Goal: Task Accomplishment & Management: Manage account settings

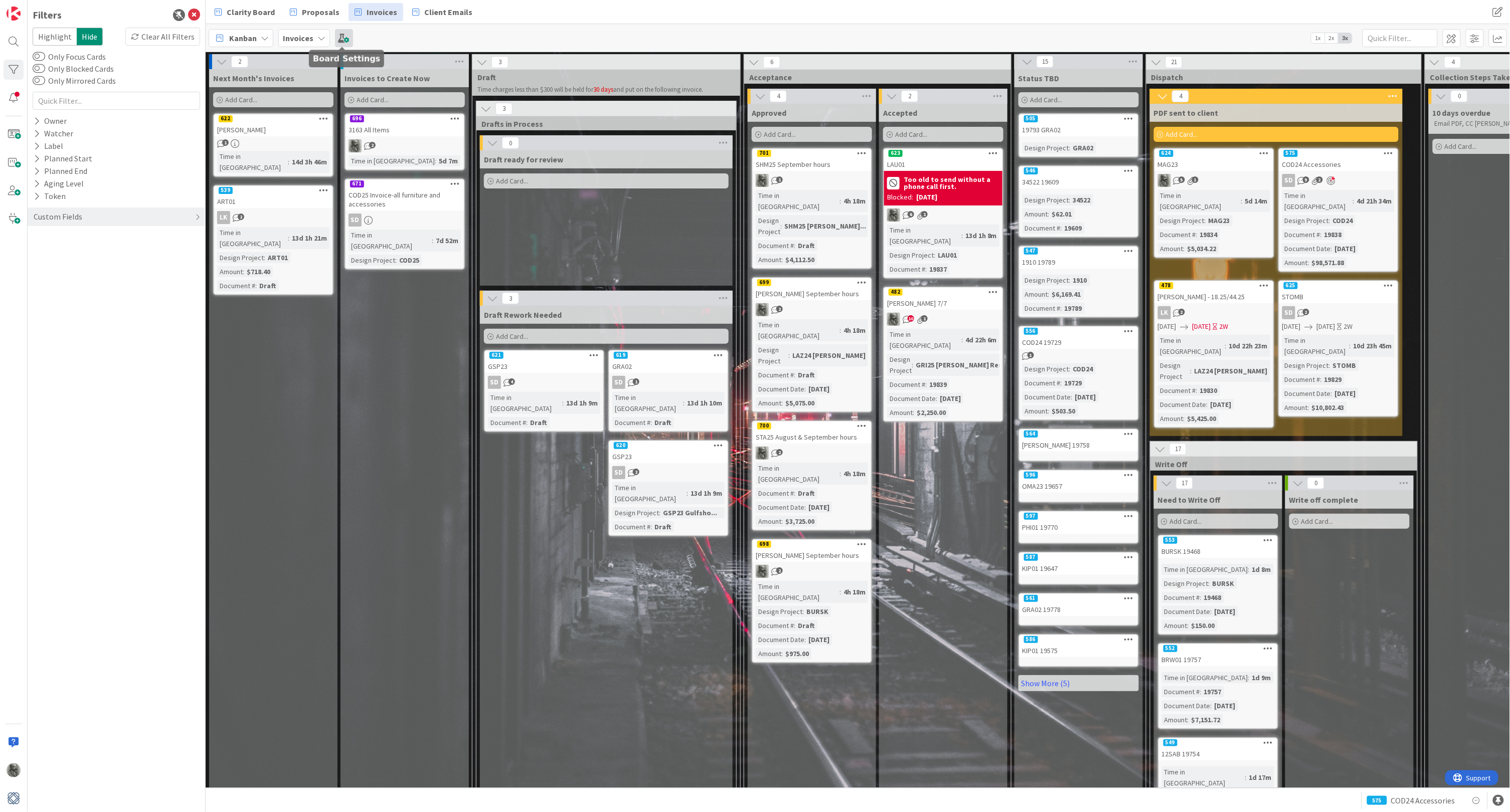
click at [339, 38] on span at bounding box center [344, 38] width 18 height 18
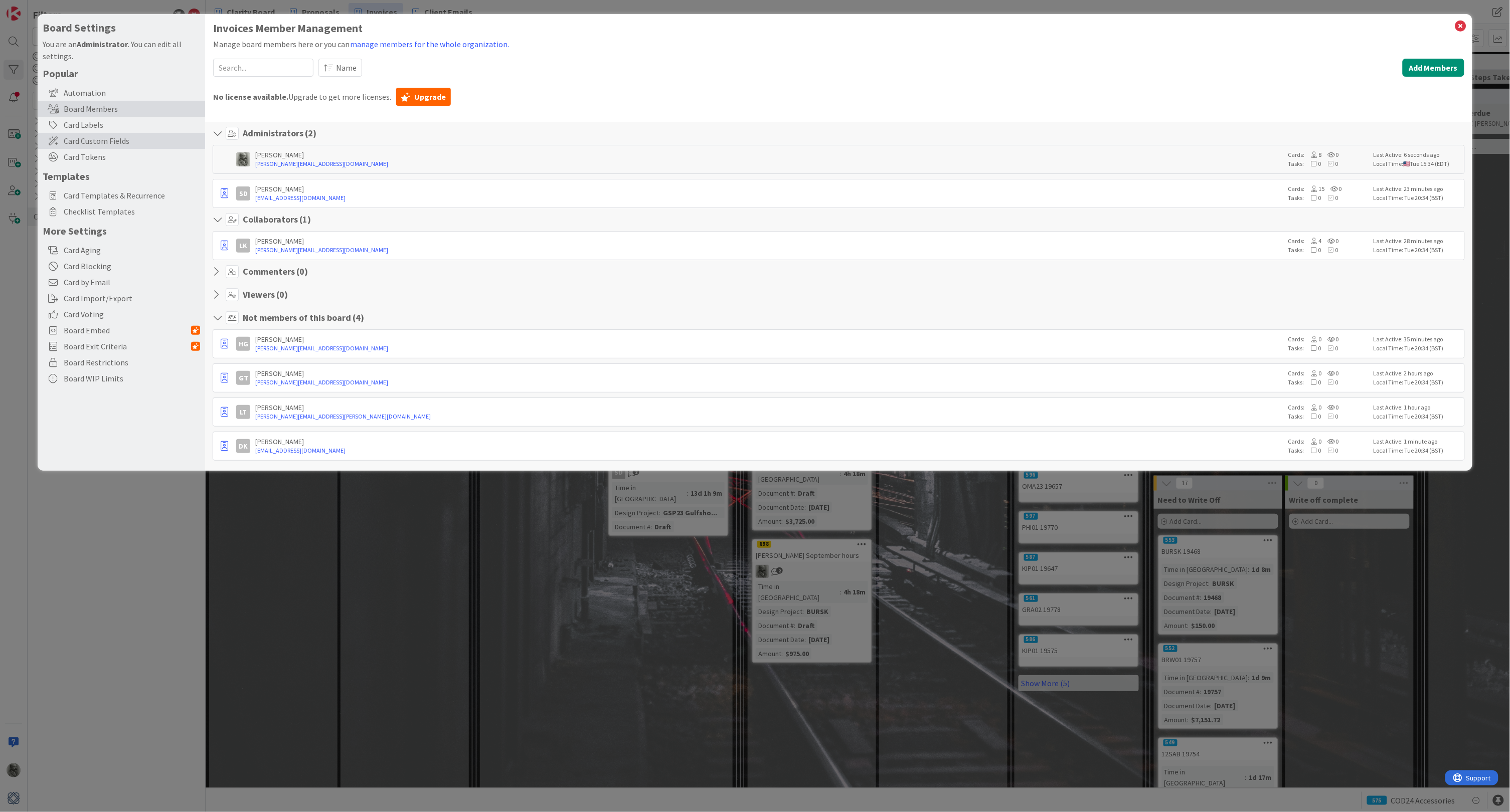
click at [106, 140] on span "Card Custom Fields" at bounding box center [131, 140] width 137 height 12
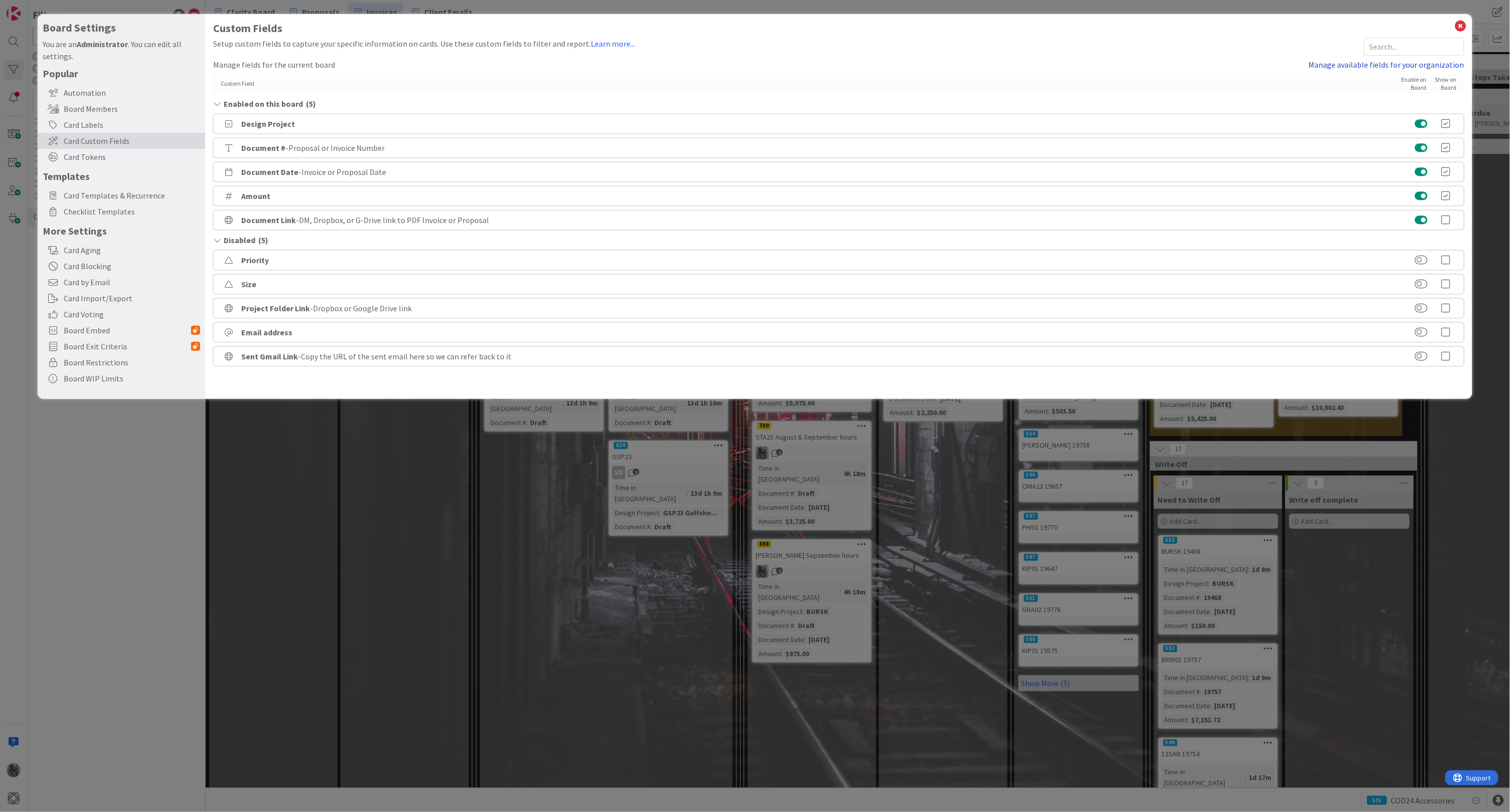
click at [1354, 61] on link "Manage available fields for your organization" at bounding box center [1386, 64] width 155 height 12
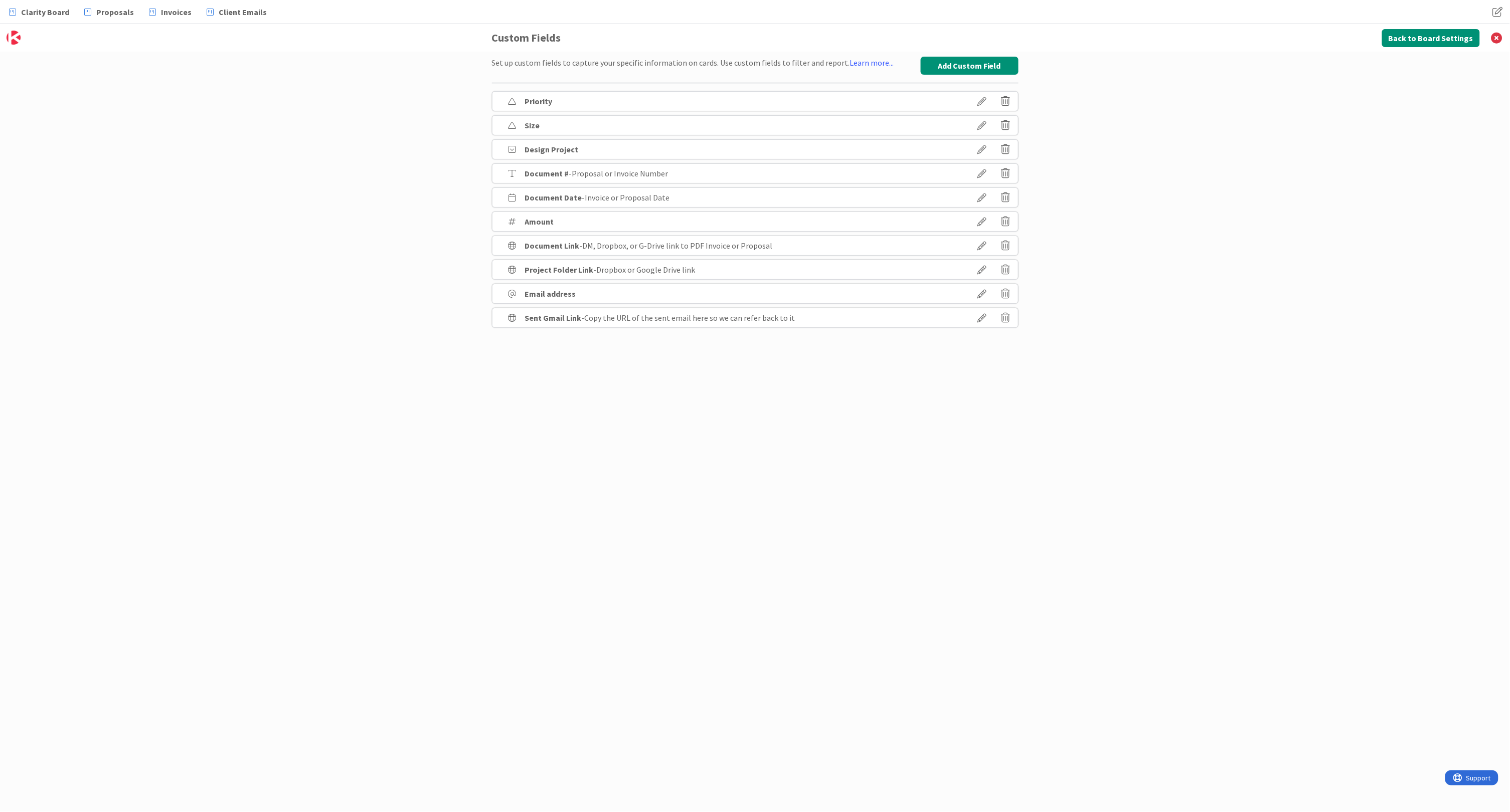
click at [982, 148] on icon at bounding box center [983, 149] width 28 height 17
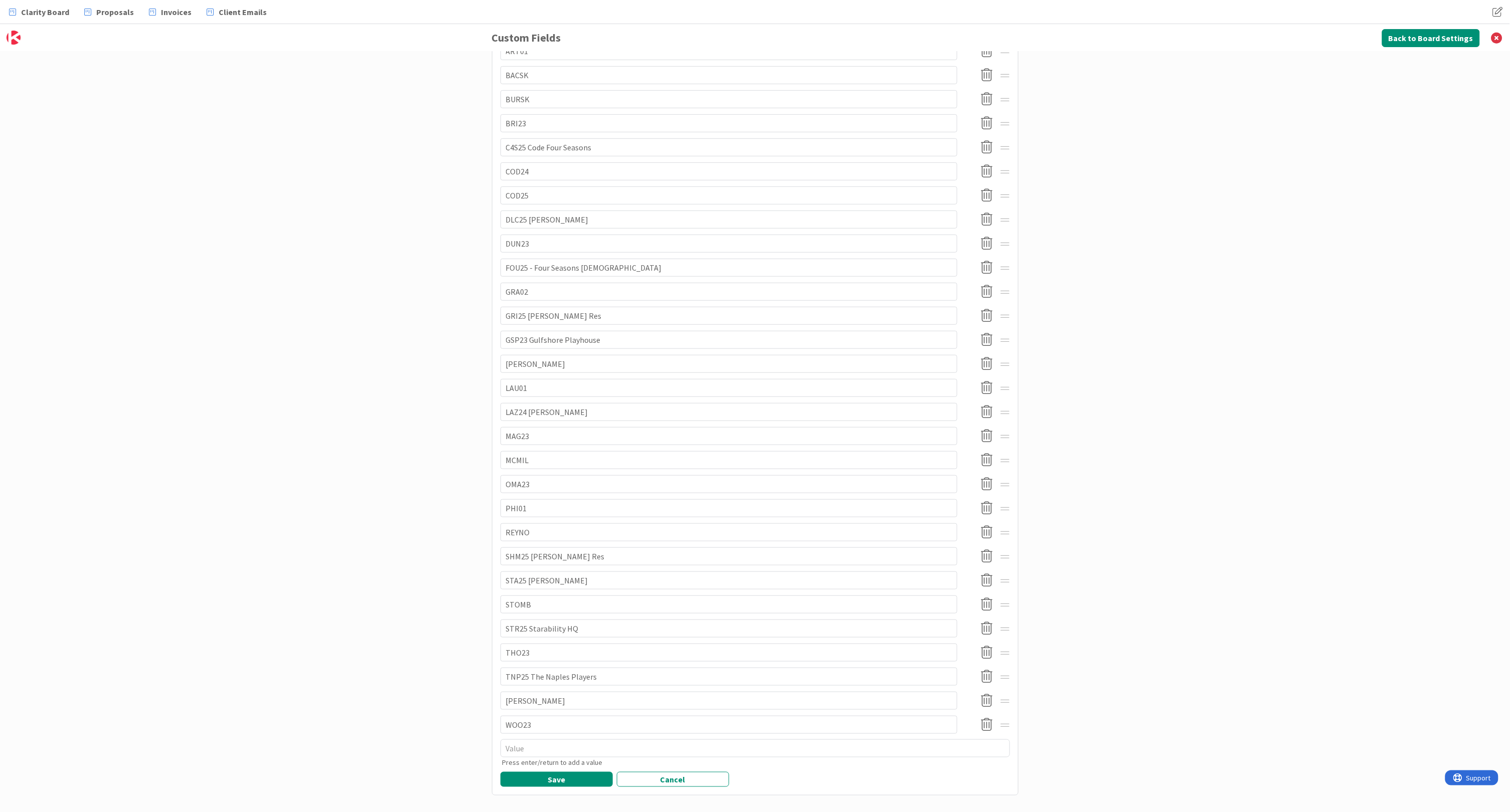
scroll to position [239, 0]
click at [530, 740] on textarea at bounding box center [755, 749] width 509 height 18
type textarea "x"
type textarea "F"
type textarea "x"
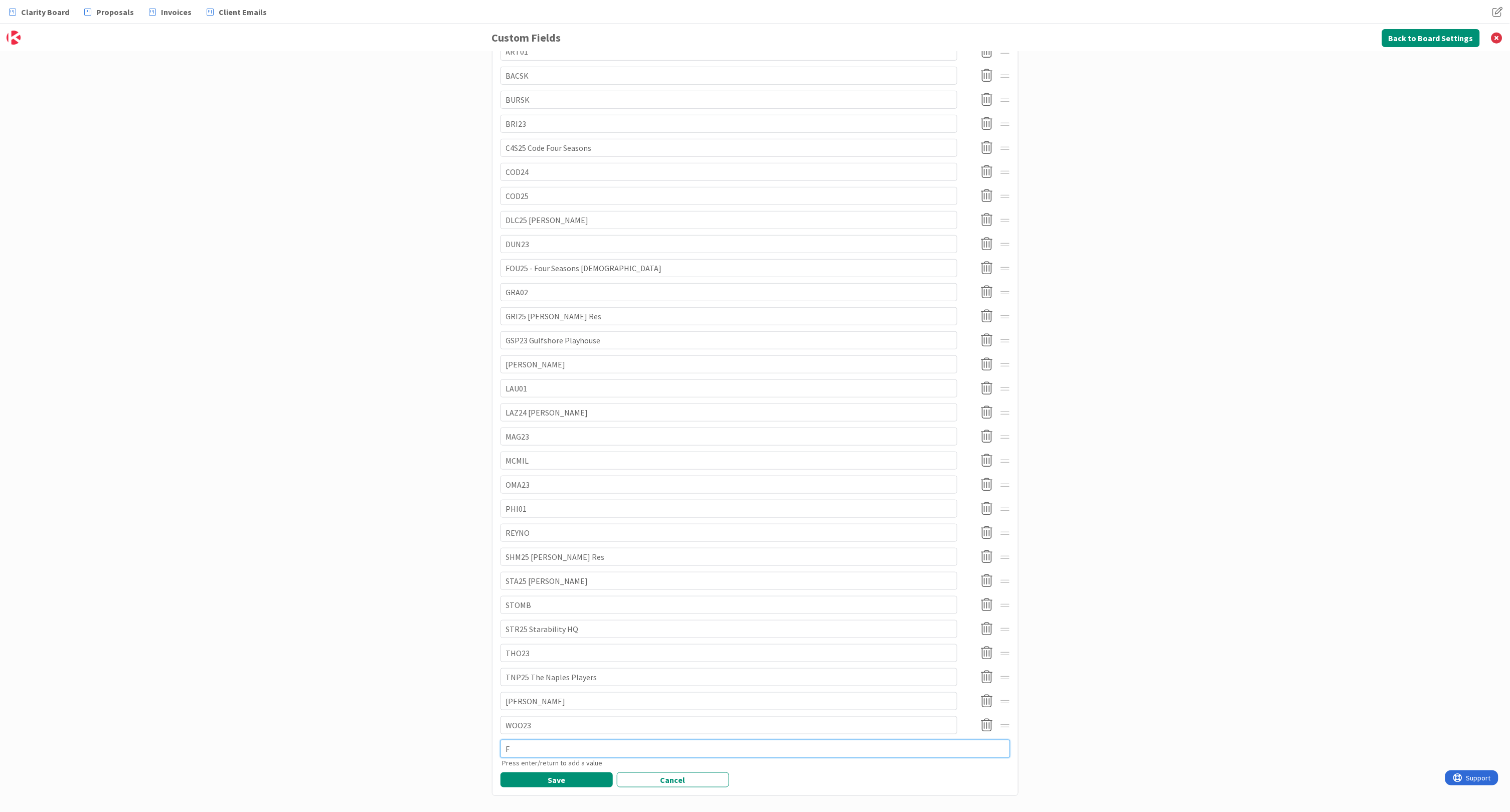
type textarea "FO"
type textarea "x"
type textarea "FOU"
type textarea "x"
type textarea "FOU2"
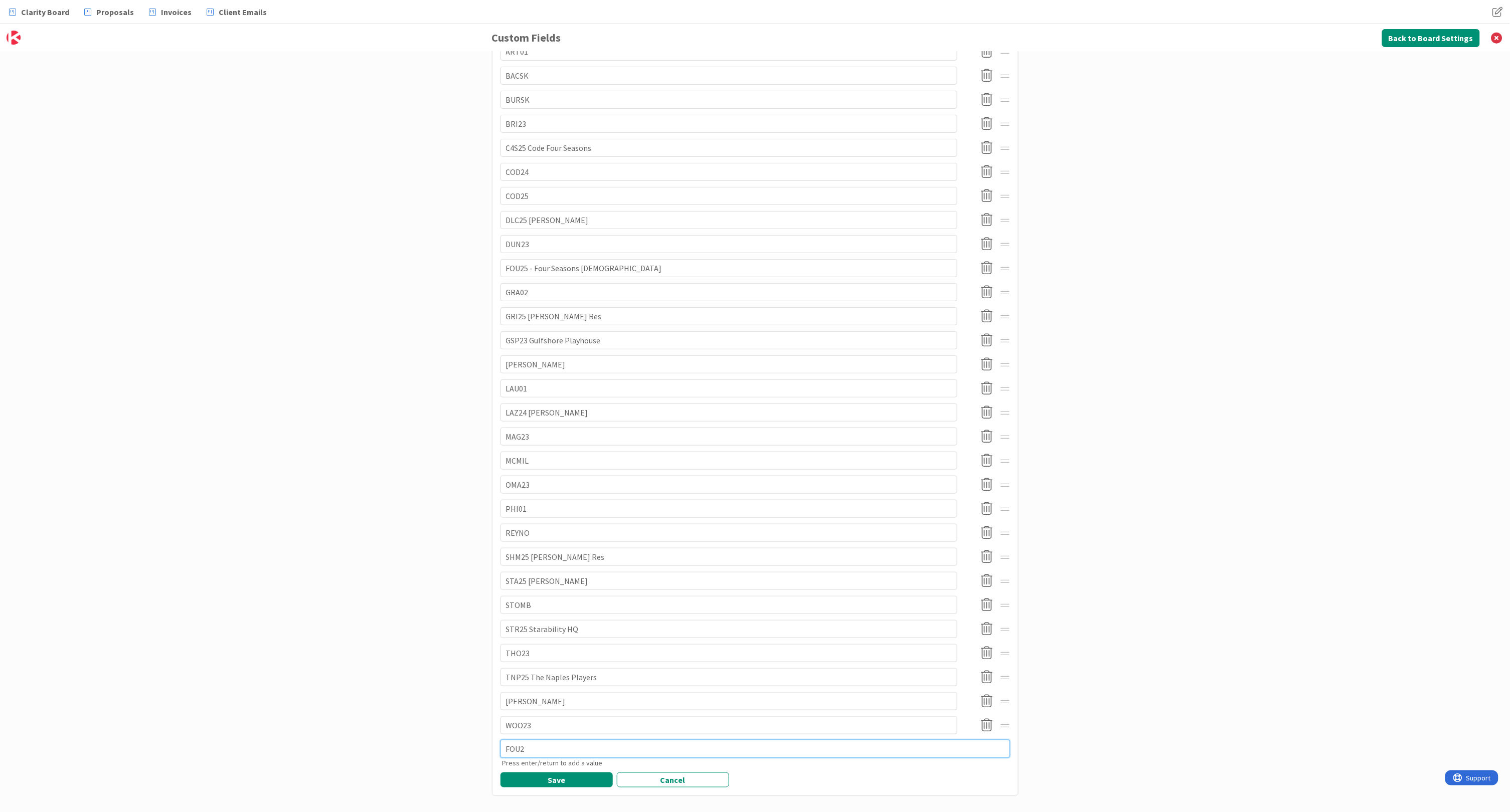
type textarea "x"
type textarea "FOU25"
type textarea "x"
click at [554, 741] on input "FOU25" at bounding box center [729, 750] width 457 height 18
click at [990, 741] on icon at bounding box center [987, 749] width 19 height 21
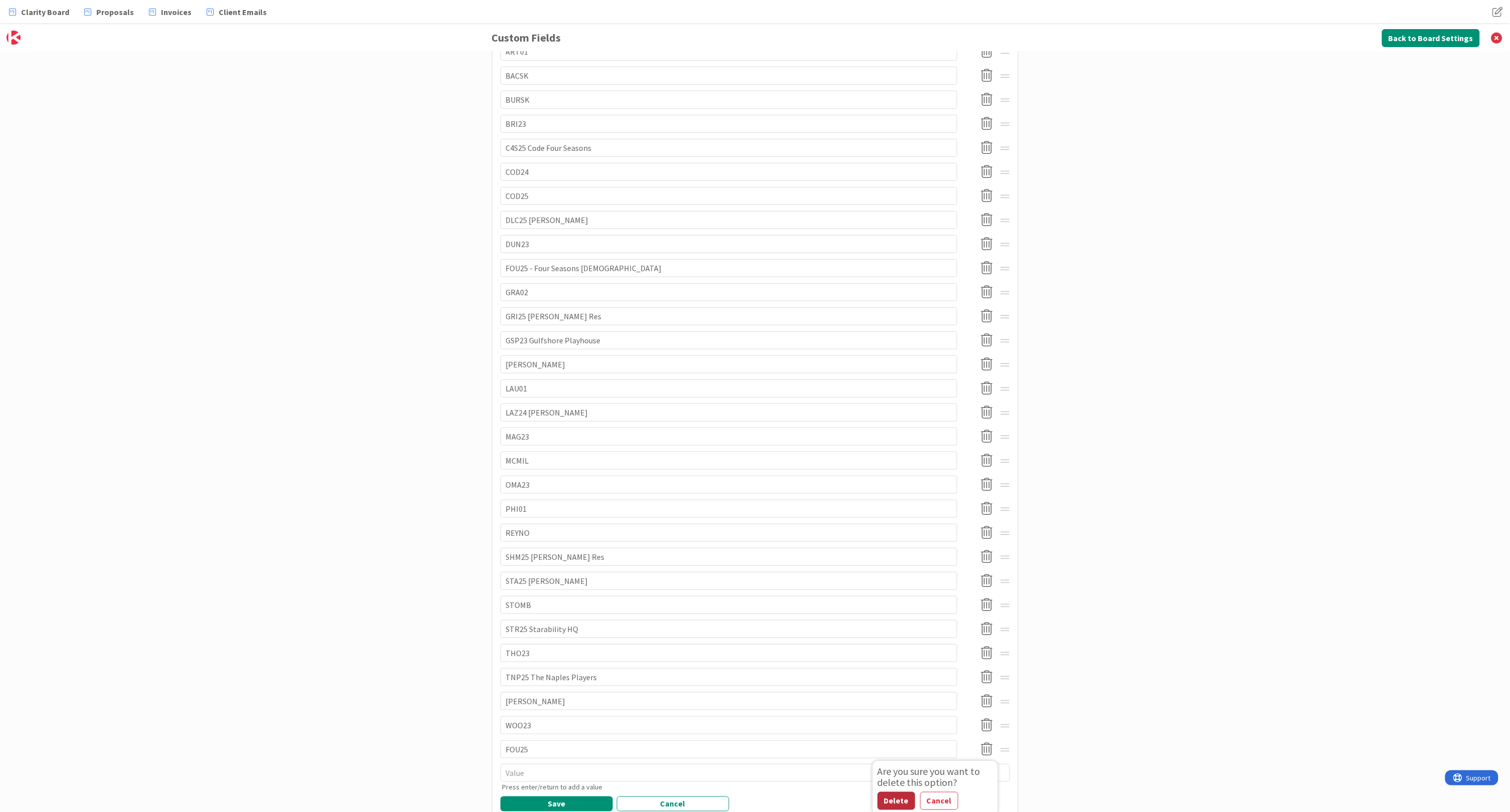
click at [894, 792] on button "Delete" at bounding box center [896, 801] width 38 height 18
type textarea "x"
click at [559, 773] on button "Save" at bounding box center [556, 780] width 112 height 15
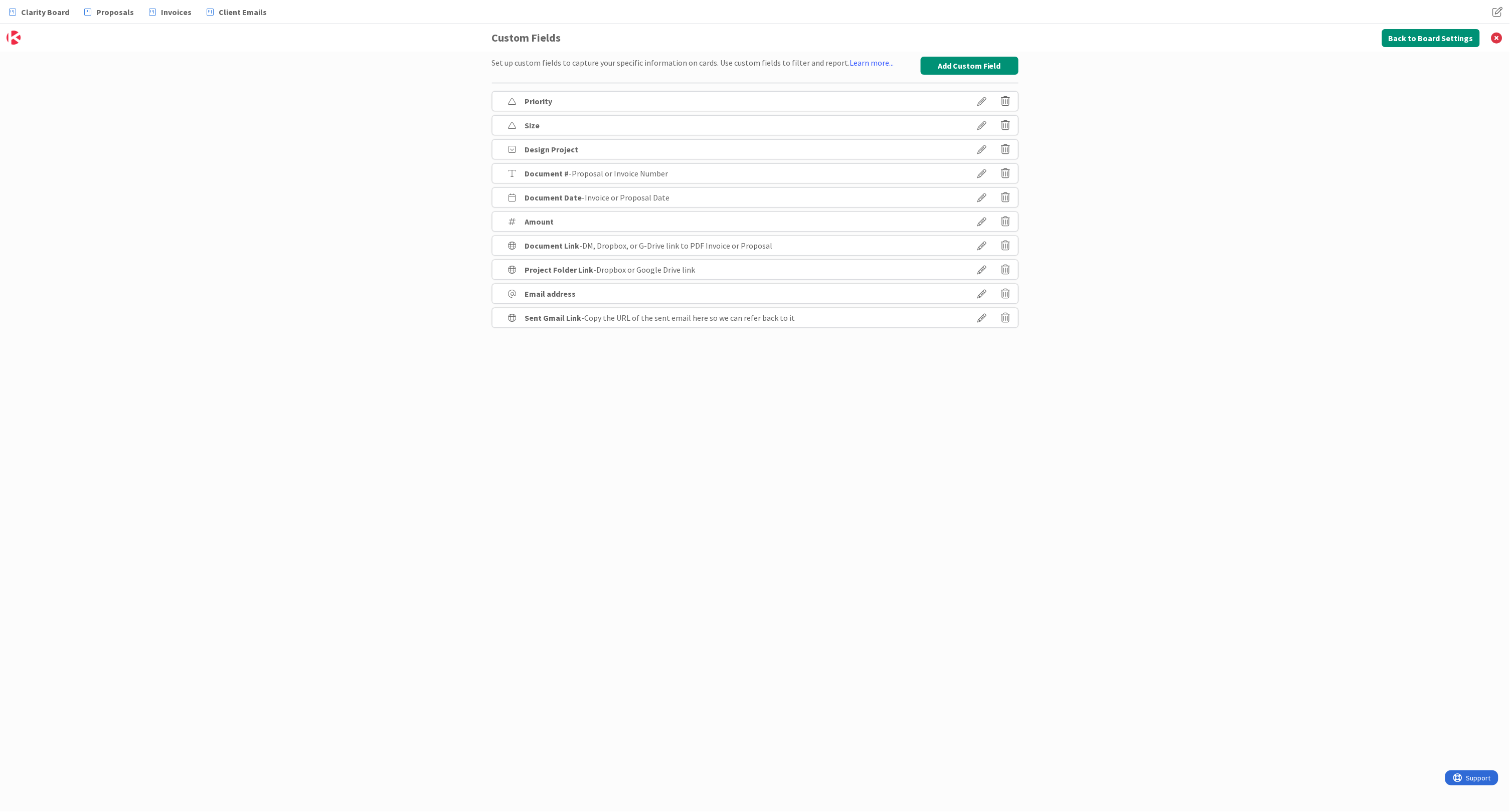
scroll to position [0, 0]
click at [1448, 38] on button "Back to Board Settings" at bounding box center [1430, 38] width 98 height 18
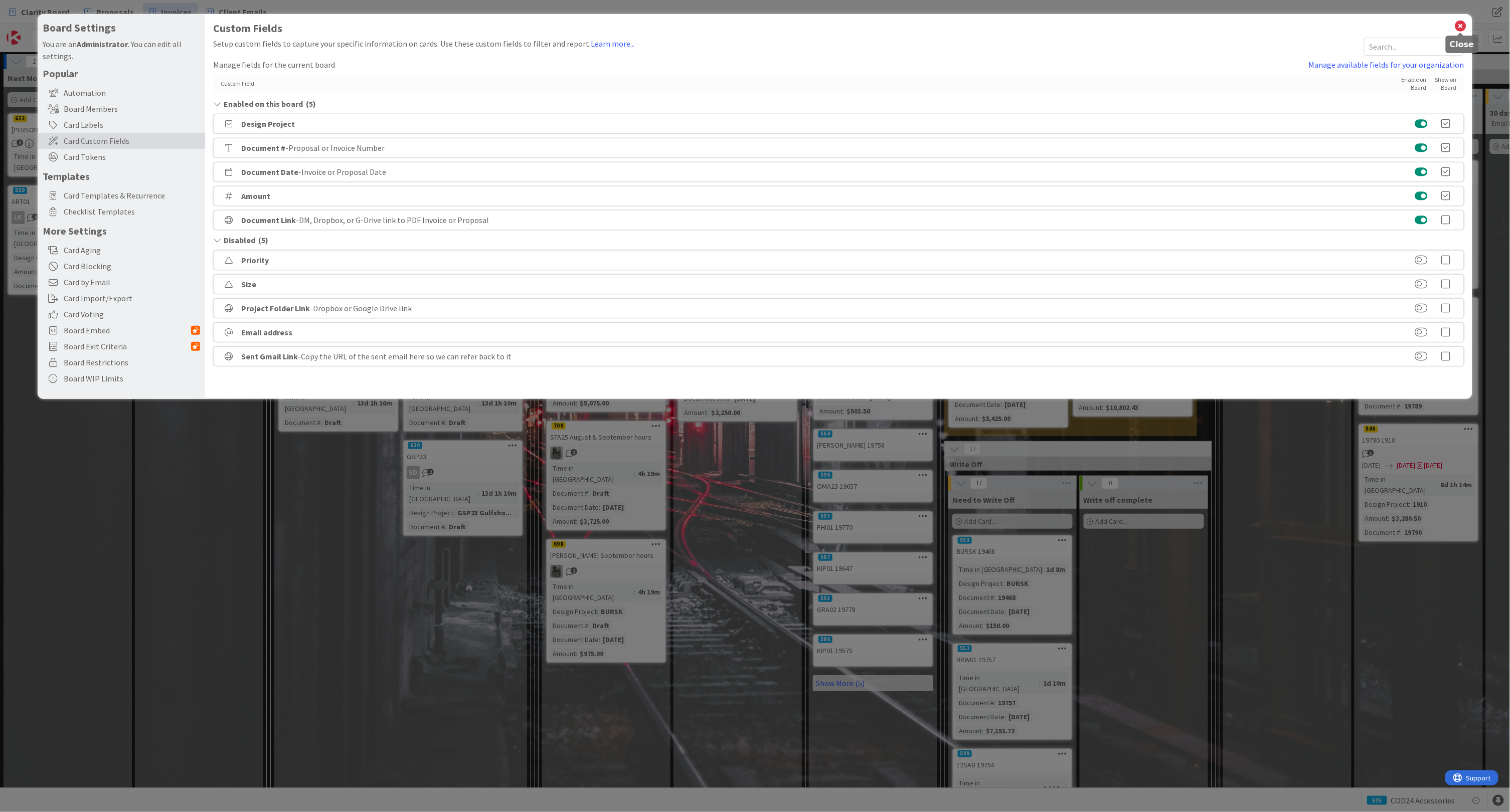
click at [1460, 26] on icon at bounding box center [1461, 26] width 13 height 14
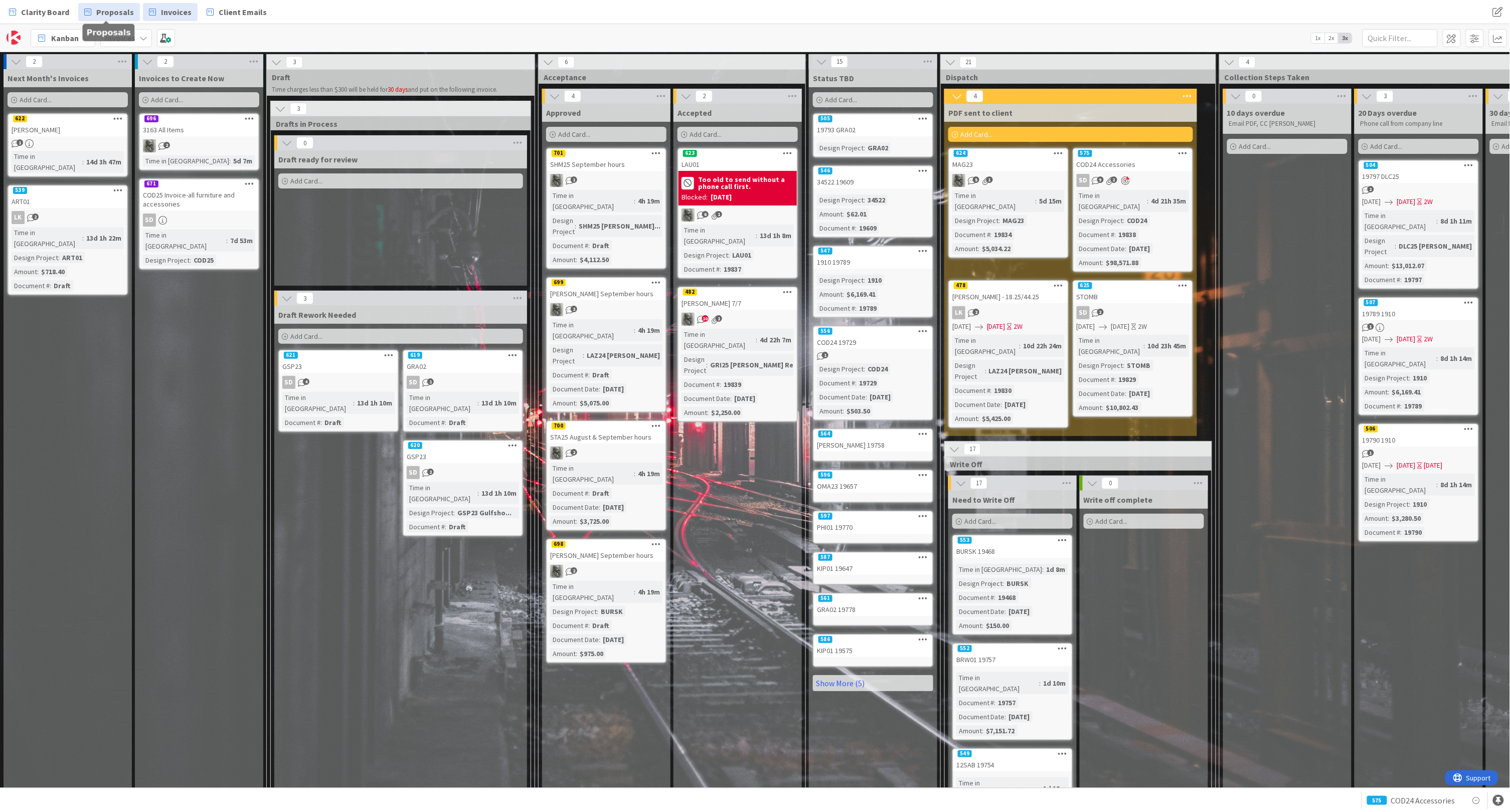
click at [103, 12] on span "Proposals" at bounding box center [115, 12] width 38 height 12
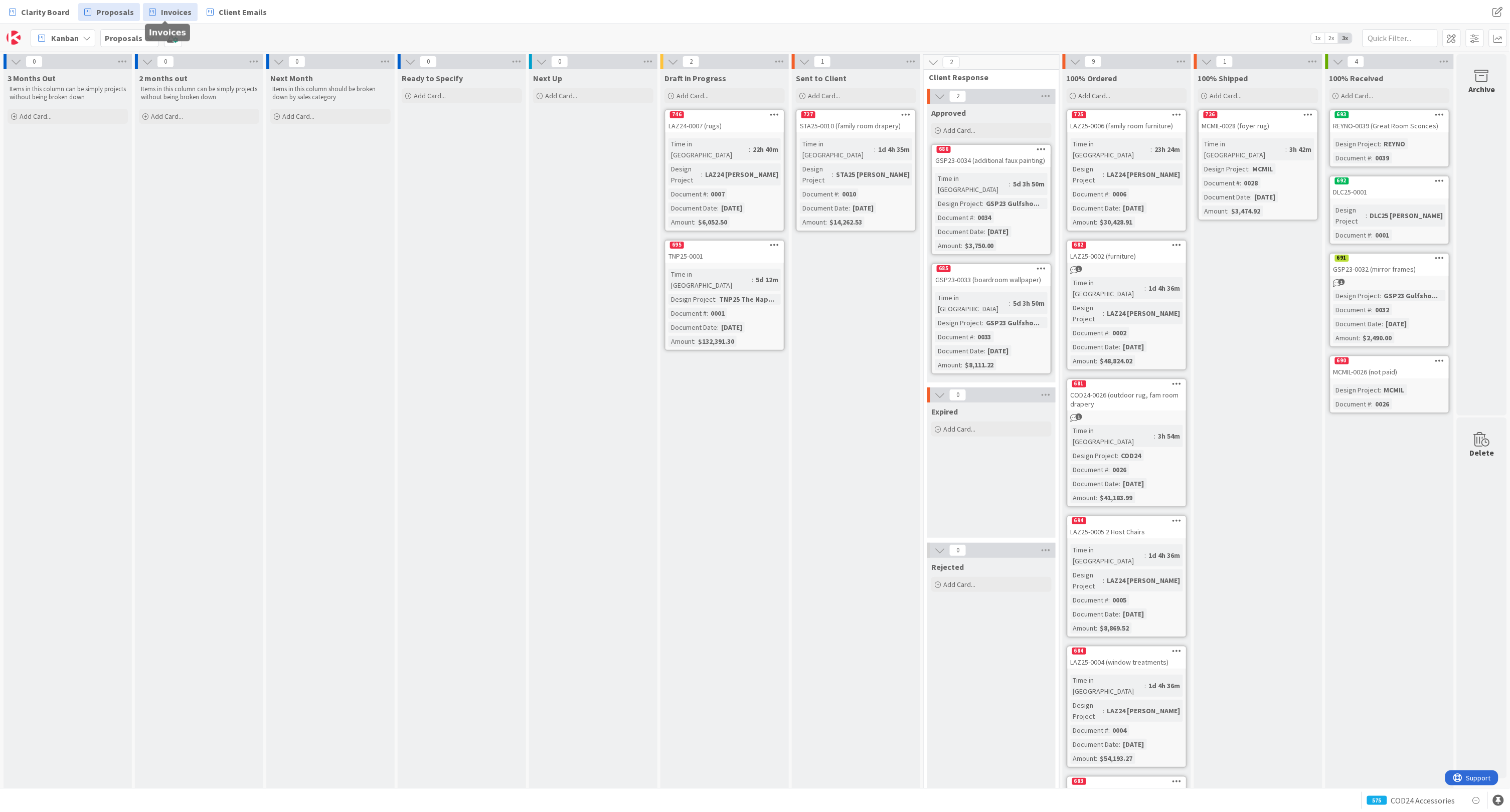
click at [175, 8] on span "Invoices" at bounding box center [176, 12] width 31 height 12
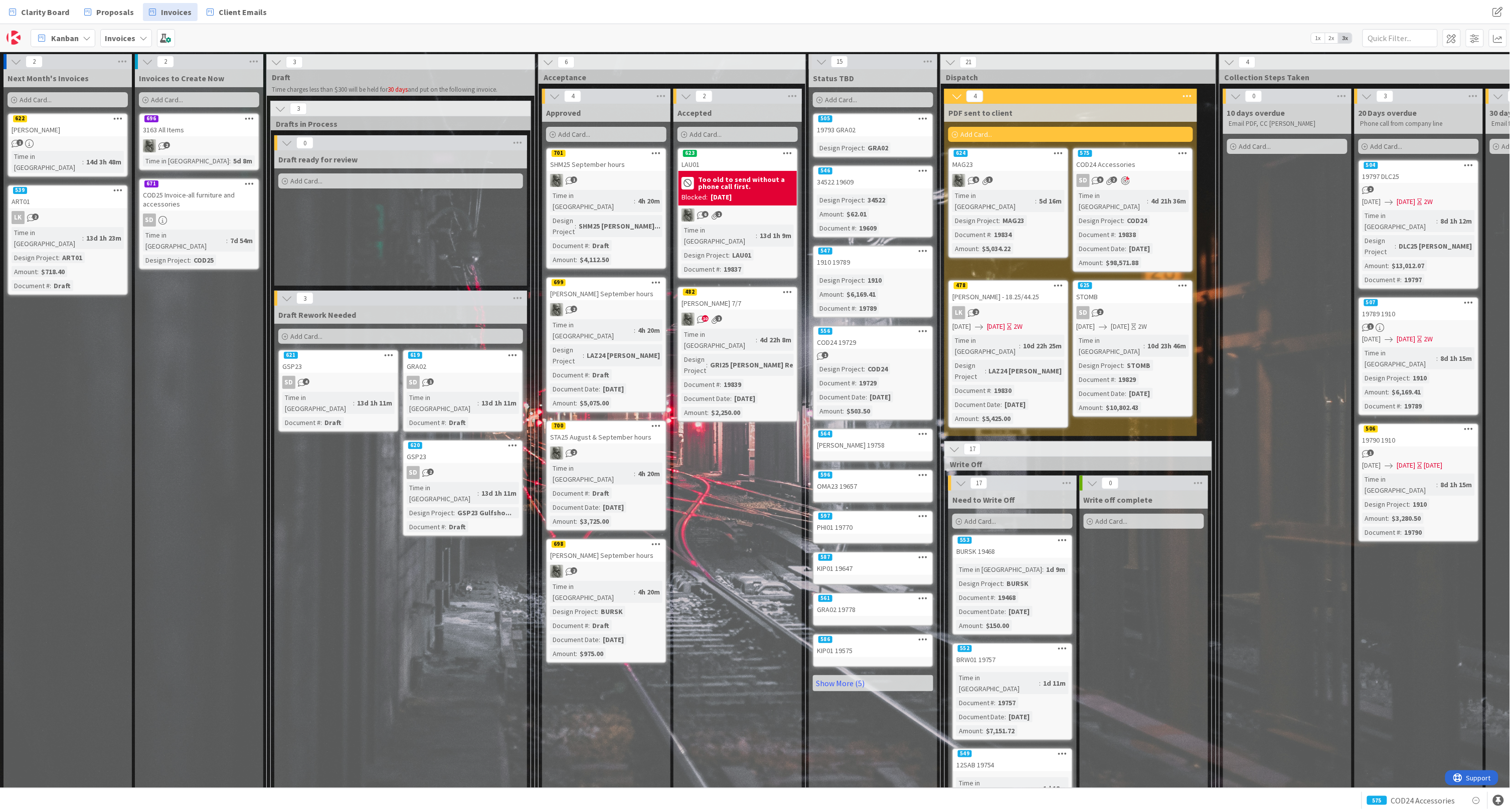
click at [1433, 174] on div "19797 DLC25" at bounding box center [1418, 176] width 118 height 13
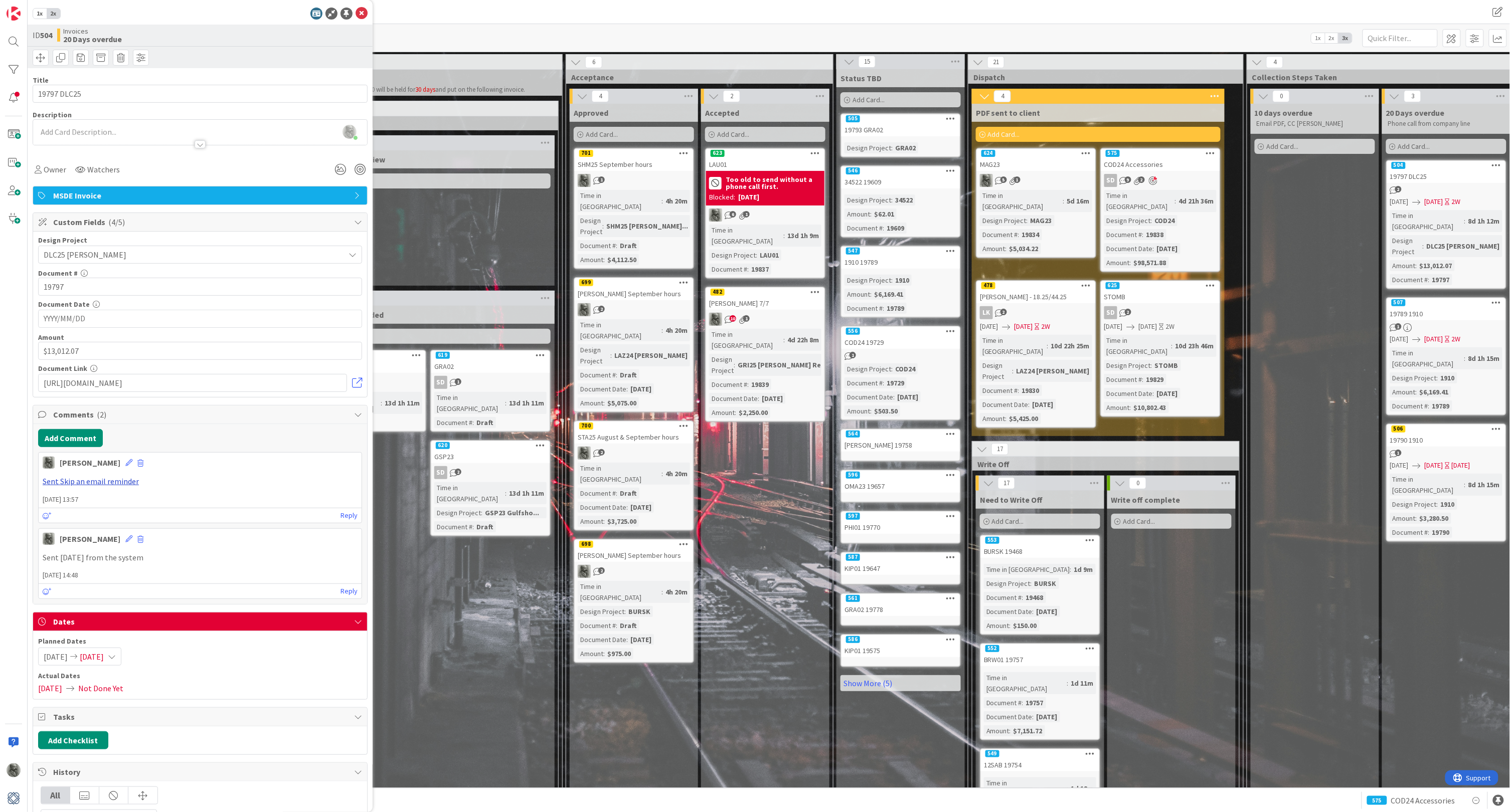
click at [86, 477] on link "Sent Skip an email reminder" at bounding box center [90, 482] width 96 height 10
click at [1445, 188] on div "2" at bounding box center [1446, 190] width 118 height 8
click at [355, 379] on link at bounding box center [357, 383] width 10 height 10
